Goal: Task Accomplishment & Management: Manage account settings

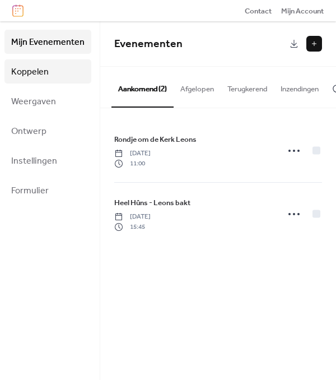
click at [30, 70] on span "Koppelen" at bounding box center [30, 71] width 38 height 17
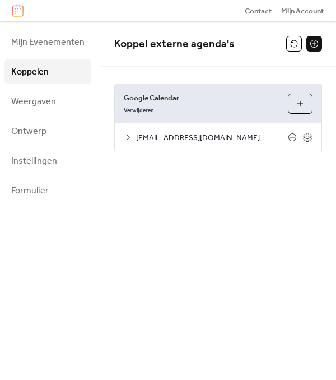
click at [313, 43] on button at bounding box center [315, 44] width 16 height 16
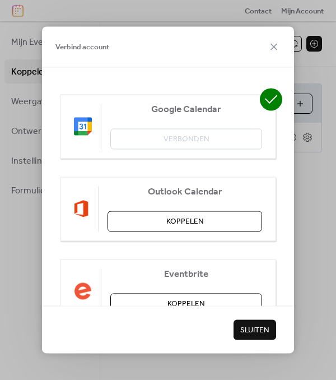
click at [197, 133] on div "Google Calendar Verbonden" at bounding box center [168, 126] width 216 height 64
click at [265, 100] on icon at bounding box center [271, 99] width 13 height 8
click at [72, 129] on div "Google Calendar Verbonden" at bounding box center [168, 126] width 216 height 64
click at [192, 222] on span "Koppelen" at bounding box center [185, 221] width 38 height 11
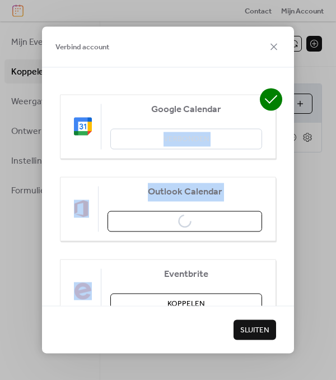
drag, startPoint x: 192, startPoint y: 222, endPoint x: 106, endPoint y: 166, distance: 102.9
click at [106, 166] on div "Google Calendar Verbonden Outlook Calendar Koppelen Eventbrite Koppelen Zoom Ko…" at bounding box center [168, 290] width 216 height 393
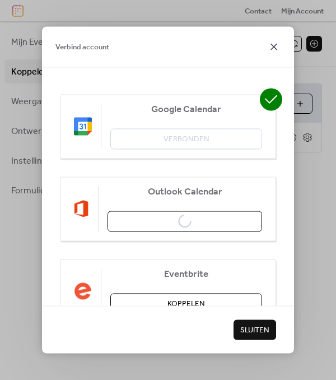
click at [278, 45] on icon at bounding box center [273, 46] width 13 height 13
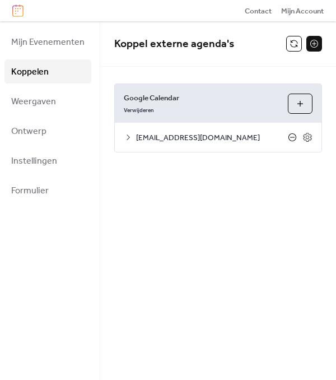
click at [290, 133] on icon at bounding box center [292, 137] width 9 height 9
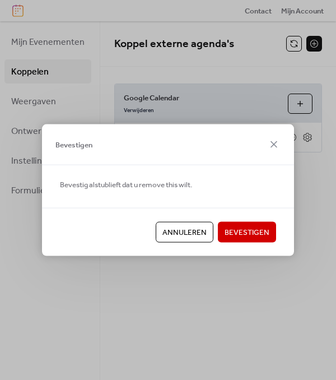
click at [230, 229] on span "Bevestigen" at bounding box center [247, 232] width 45 height 11
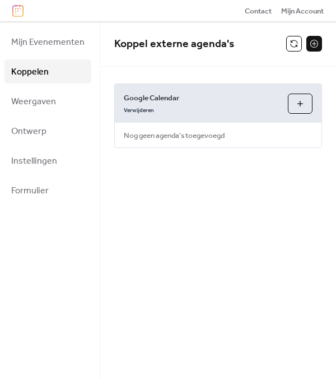
click at [295, 100] on button "Agenda's Selecteren" at bounding box center [300, 104] width 25 height 20
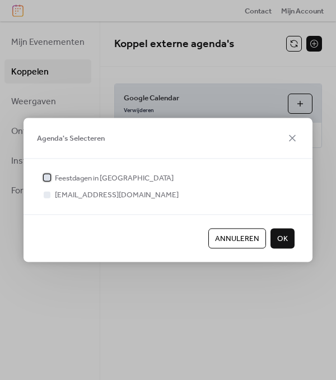
click at [105, 173] on span "Feestdagen in Nederland" at bounding box center [114, 178] width 119 height 11
click at [88, 190] on span "merke.huns.leons@gmail.com" at bounding box center [117, 195] width 124 height 11
click at [285, 238] on span "OK" at bounding box center [282, 238] width 11 height 11
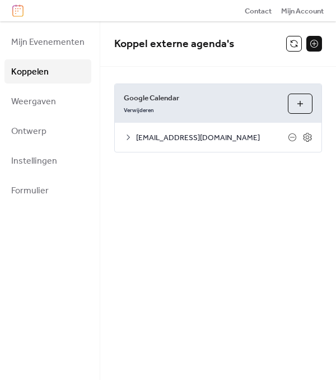
click at [316, 41] on button at bounding box center [315, 44] width 16 height 16
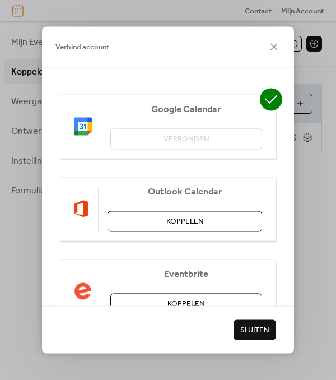
click at [85, 130] on img at bounding box center [83, 127] width 18 height 18
click at [85, 42] on span "Verbind account" at bounding box center [82, 46] width 54 height 11
click at [272, 44] on icon at bounding box center [273, 46] width 13 height 13
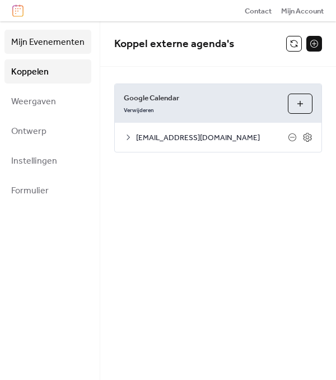
click at [56, 48] on span "Mijn Evenementen" at bounding box center [47, 42] width 73 height 17
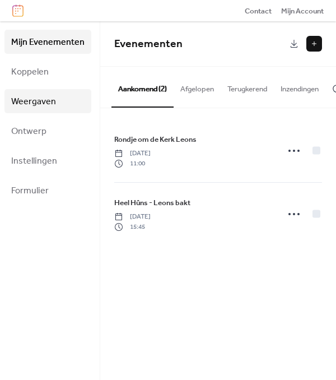
click at [43, 105] on span "Weergaven" at bounding box center [33, 101] width 45 height 17
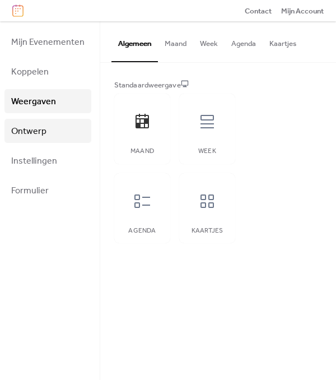
click at [34, 135] on span "Ontwerp" at bounding box center [28, 131] width 35 height 17
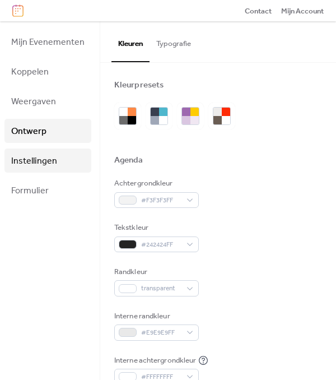
click at [32, 156] on span "Instellingen" at bounding box center [34, 160] width 46 height 17
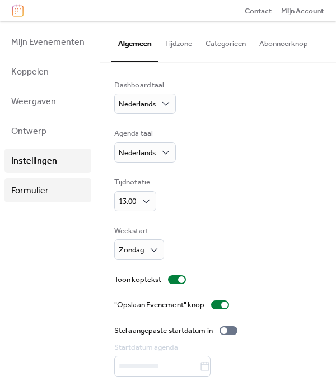
click at [26, 184] on span "Formulier" at bounding box center [30, 190] width 38 height 17
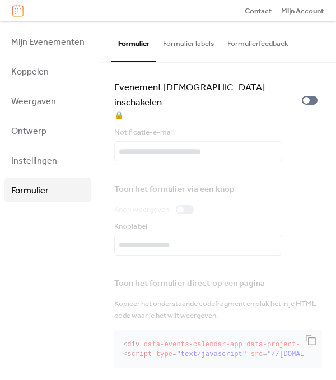
click at [172, 39] on button "Formulier labels" at bounding box center [188, 40] width 64 height 39
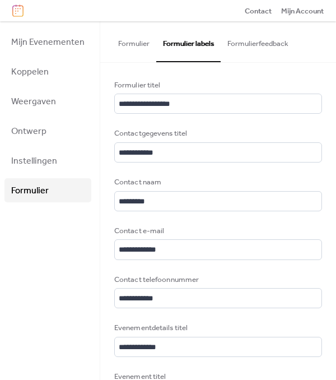
click at [246, 41] on button "Formulierfeedback" at bounding box center [258, 40] width 75 height 39
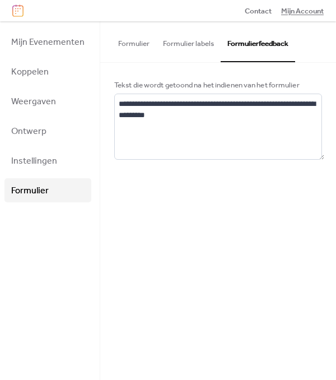
click at [306, 7] on span "Mijn Account" at bounding box center [302, 11] width 43 height 11
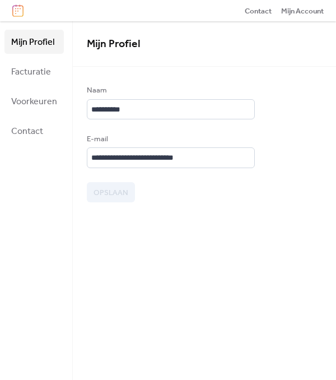
click at [16, 3] on div "Contact Mijn Account" at bounding box center [168, 10] width 336 height 21
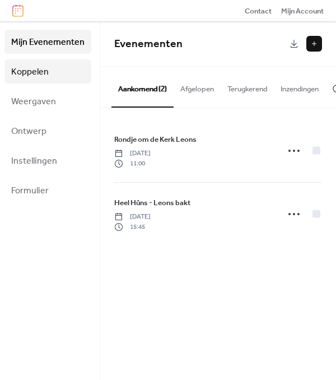
click at [27, 73] on span "Koppelen" at bounding box center [30, 71] width 38 height 17
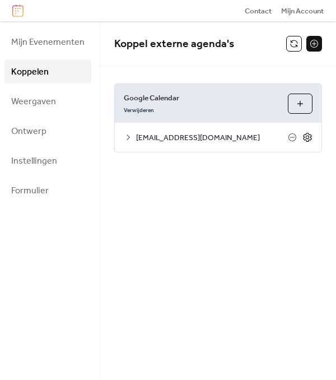
click at [304, 136] on icon at bounding box center [307, 137] width 8 height 9
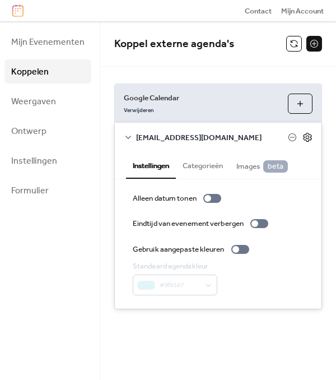
click at [305, 137] on icon at bounding box center [308, 137] width 10 height 10
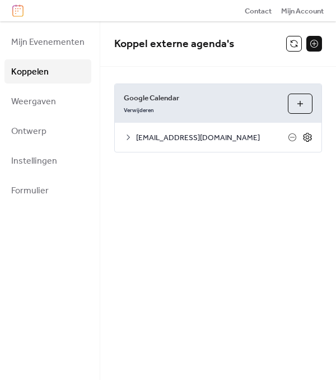
click at [305, 137] on icon at bounding box center [308, 137] width 10 height 10
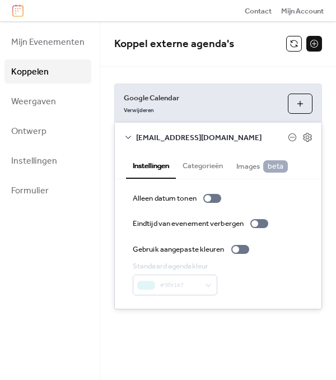
click at [294, 101] on button "Agenda's Selecteren" at bounding box center [300, 104] width 25 height 20
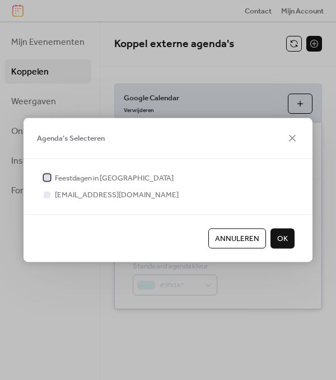
click at [52, 178] on div at bounding box center [46, 177] width 11 height 11
click at [282, 238] on span "OK" at bounding box center [282, 238] width 11 height 11
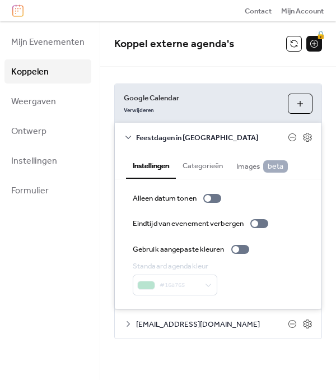
click at [37, 75] on span "Koppelen" at bounding box center [30, 71] width 38 height 17
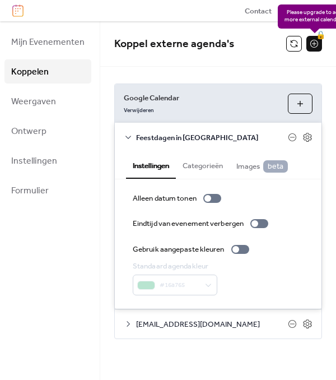
click at [319, 36] on div "🔒" at bounding box center [315, 44] width 16 height 16
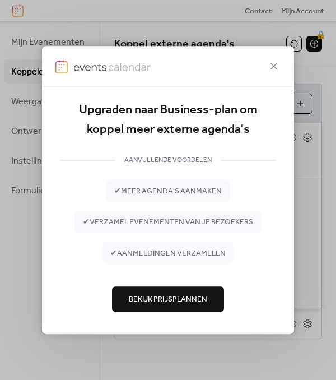
click at [166, 301] on span "Bekijk Prijsplannen" at bounding box center [168, 299] width 78 height 11
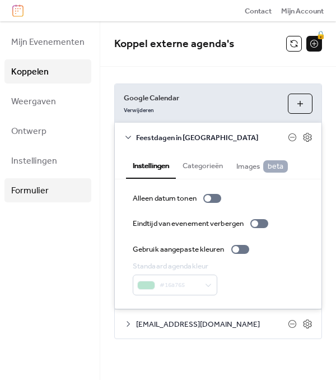
click at [38, 193] on span "Formulier" at bounding box center [30, 190] width 38 height 17
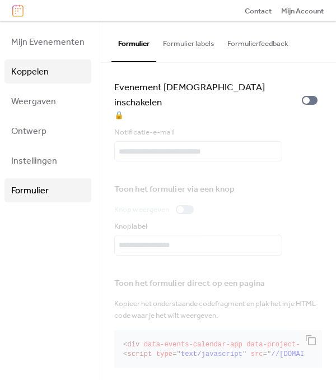
click at [31, 76] on span "Koppelen" at bounding box center [30, 71] width 38 height 17
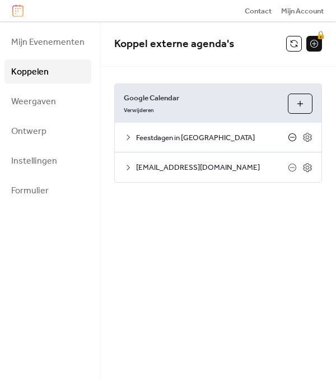
click at [290, 136] on icon at bounding box center [292, 137] width 9 height 9
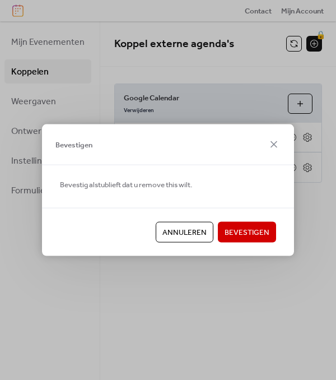
click at [252, 235] on span "Bevestigen" at bounding box center [247, 232] width 45 height 11
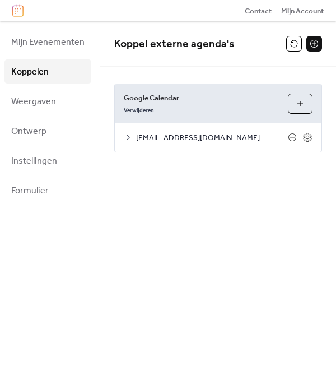
click at [299, 106] on button "Agenda's Selecteren" at bounding box center [300, 104] width 25 height 20
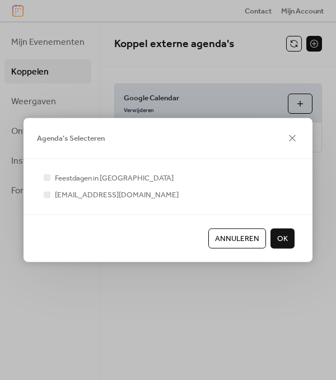
click at [235, 233] on span "Annuleren" at bounding box center [237, 238] width 44 height 11
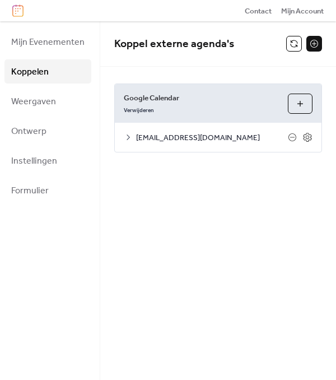
click at [314, 44] on button at bounding box center [315, 44] width 16 height 16
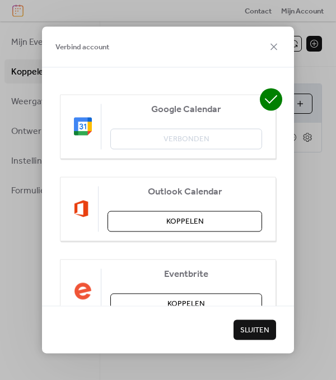
click at [210, 108] on span "Google Calendar" at bounding box center [186, 109] width 152 height 11
click at [88, 128] on img at bounding box center [83, 127] width 18 height 18
click at [277, 43] on icon at bounding box center [273, 46] width 13 height 13
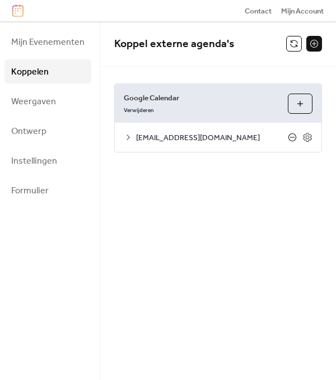
click at [290, 138] on icon at bounding box center [292, 137] width 9 height 9
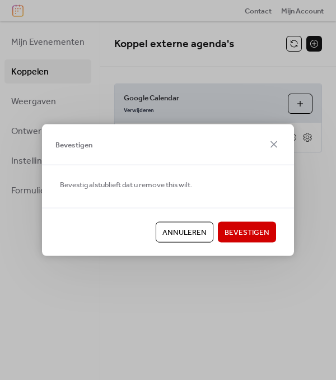
click at [240, 227] on span "Bevestigen" at bounding box center [247, 232] width 45 height 11
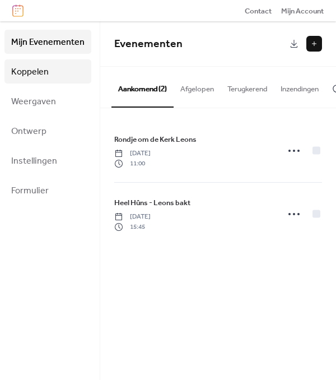
click at [28, 72] on span "Koppelen" at bounding box center [30, 71] width 38 height 17
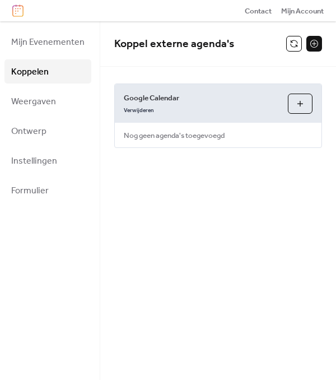
click at [295, 96] on button "Agenda's Selecteren" at bounding box center [300, 104] width 25 height 20
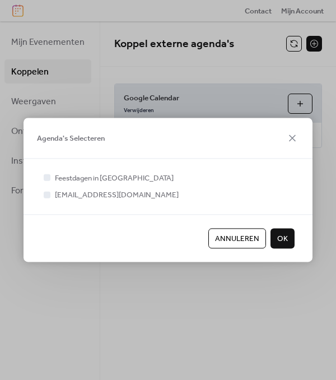
click at [27, 261] on div "Annuleren OK" at bounding box center [168, 238] width 289 height 48
click at [238, 239] on span "Annuleren" at bounding box center [237, 238] width 44 height 11
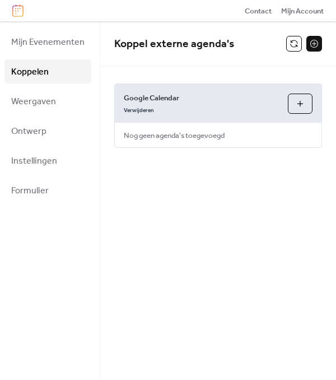
click at [212, 136] on span "Nog geen agenda's toegevoegd" at bounding box center [174, 135] width 119 height 25
click at [282, 12] on span "Mijn Account" at bounding box center [302, 11] width 43 height 11
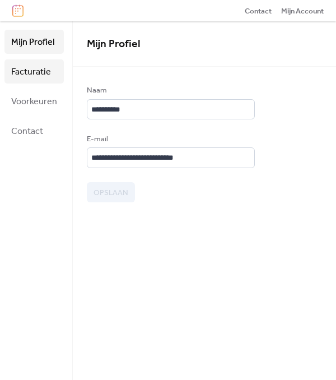
click at [32, 65] on span "Facturatie" at bounding box center [31, 71] width 40 height 17
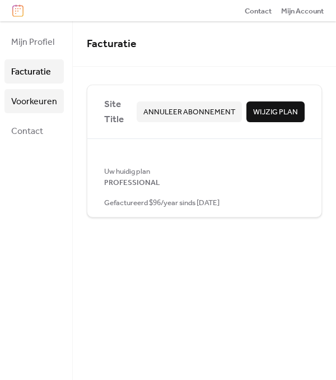
click at [37, 98] on span "Voorkeuren" at bounding box center [34, 101] width 46 height 17
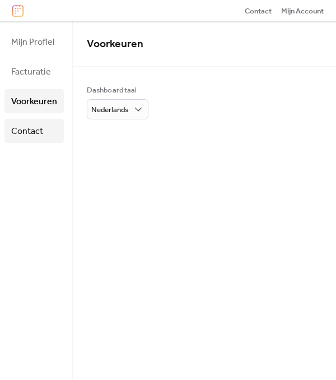
click at [34, 131] on span "Contact" at bounding box center [27, 131] width 32 height 17
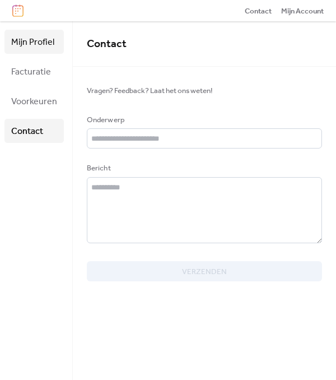
click at [34, 41] on span "Mijn Profiel" at bounding box center [32, 42] width 43 height 17
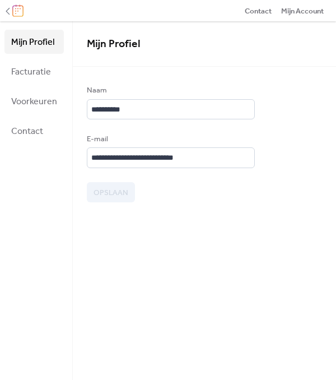
click at [9, 13] on icon at bounding box center [8, 11] width 4 height 7
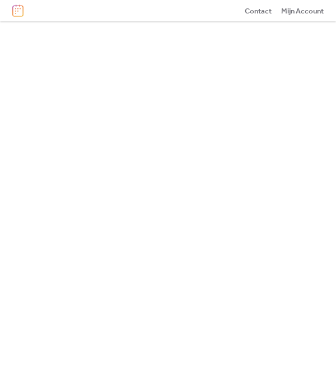
click at [17, 13] on img at bounding box center [17, 10] width 11 height 12
click at [16, 8] on img at bounding box center [17, 10] width 11 height 12
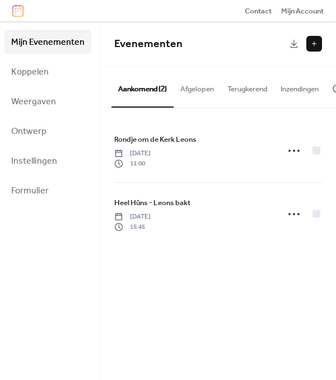
click at [316, 45] on button at bounding box center [315, 44] width 16 height 16
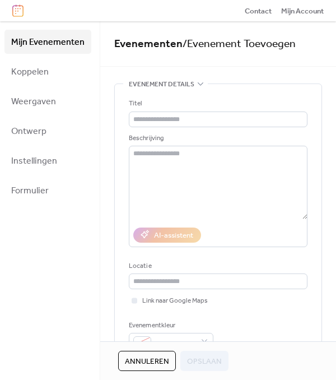
click at [139, 361] on span "Annuleren" at bounding box center [147, 361] width 44 height 11
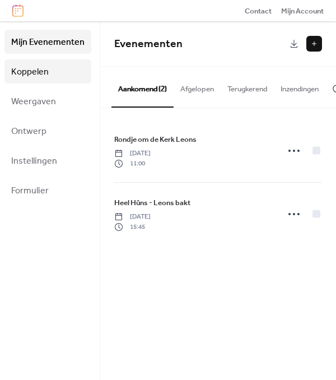
click at [22, 67] on span "Koppelen" at bounding box center [30, 71] width 38 height 17
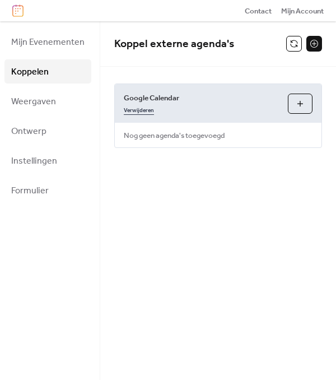
click at [148, 108] on link "Verwijderen" at bounding box center [139, 109] width 30 height 11
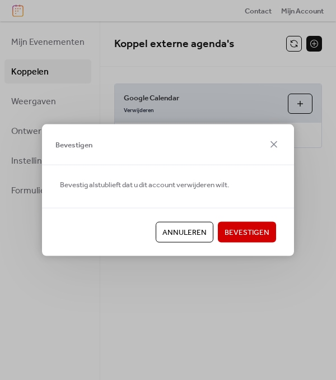
click at [261, 232] on span "Bevestigen" at bounding box center [247, 232] width 45 height 11
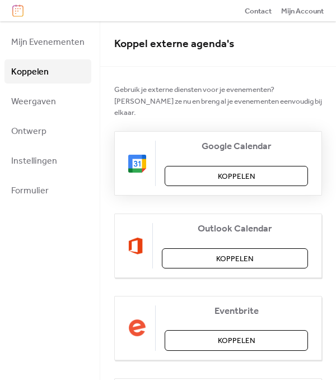
click at [249, 171] on span "Koppelen" at bounding box center [237, 176] width 38 height 11
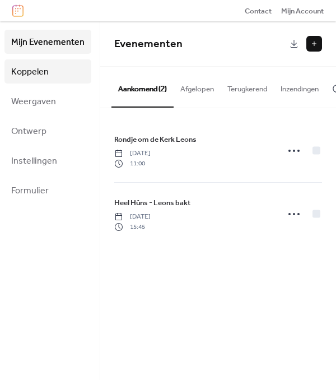
click at [41, 76] on span "Koppelen" at bounding box center [30, 71] width 38 height 17
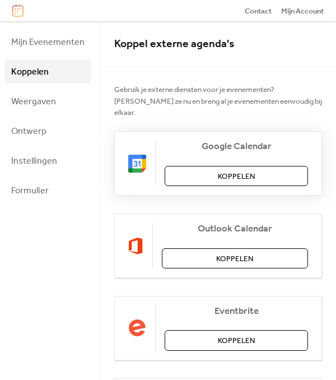
click at [226, 171] on span "Koppelen" at bounding box center [237, 176] width 38 height 11
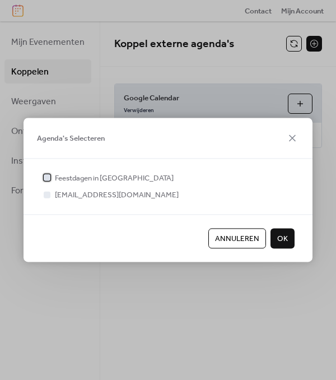
click at [47, 178] on div at bounding box center [47, 177] width 7 height 7
click at [44, 194] on div at bounding box center [47, 194] width 7 height 7
click at [286, 237] on span "OK" at bounding box center [282, 238] width 11 height 11
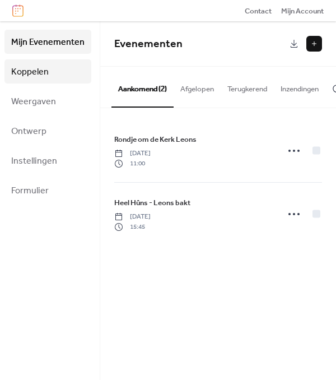
click at [45, 73] on span "Koppelen" at bounding box center [30, 71] width 38 height 17
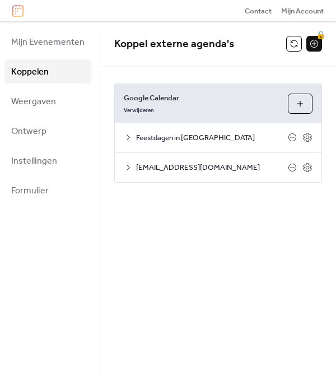
click at [295, 104] on button "Agenda's Selecteren" at bounding box center [300, 104] width 25 height 20
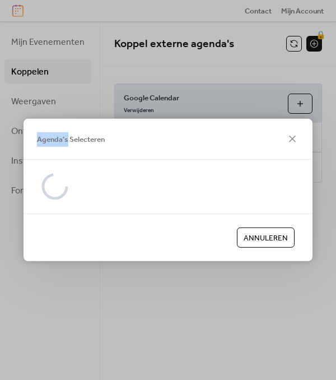
click at [295, 104] on div "Agenda's Selecteren Annuleren" at bounding box center [168, 190] width 336 height 380
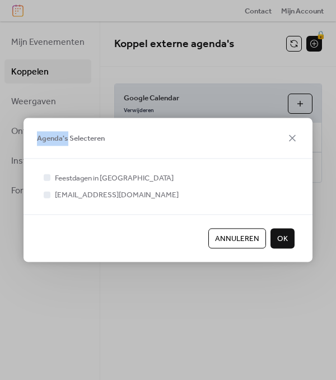
click at [247, 237] on span "Annuleren" at bounding box center [237, 238] width 44 height 11
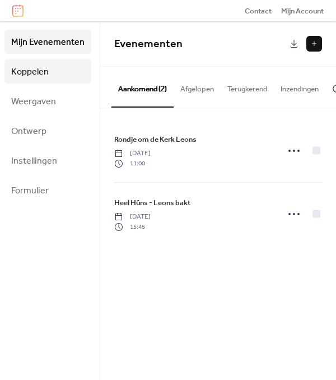
click at [30, 72] on span "Koppelen" at bounding box center [30, 71] width 38 height 17
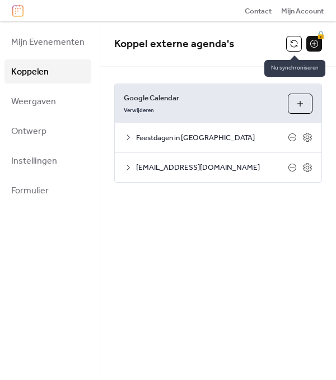
click at [296, 41] on button at bounding box center [294, 44] width 16 height 16
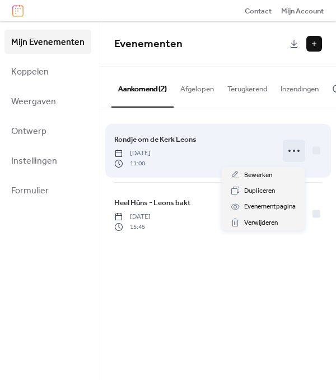
click at [296, 155] on icon at bounding box center [294, 151] width 18 height 18
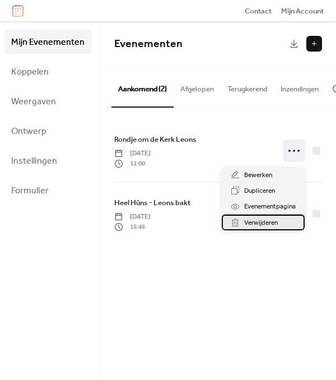
click at [249, 222] on span "Verwijderen" at bounding box center [261, 222] width 34 height 11
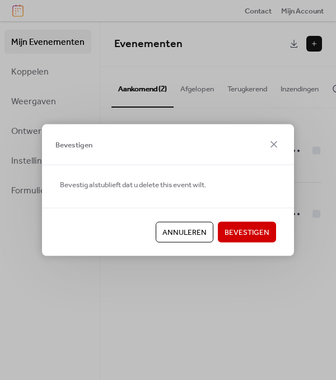
click at [240, 228] on span "Bevestigen" at bounding box center [247, 232] width 45 height 11
